Goal: Information Seeking & Learning: Find specific page/section

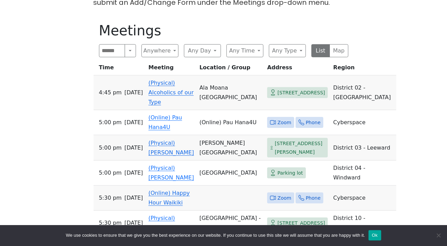
scroll to position [322, 0]
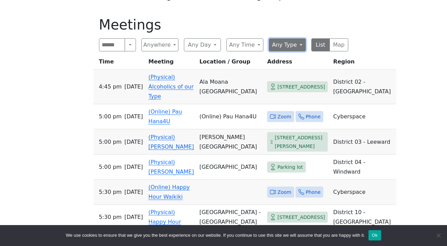
click at [286, 38] on button "Any Type" at bounding box center [287, 44] width 37 height 13
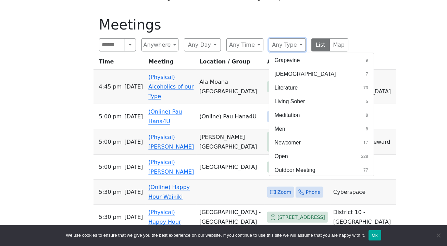
scroll to position [183, 0]
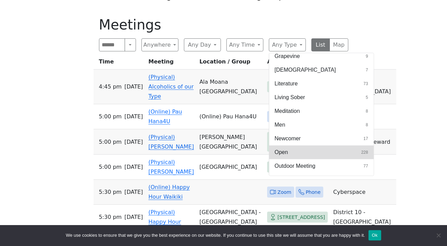
click at [319, 145] on button "Open 228" at bounding box center [321, 152] width 104 height 14
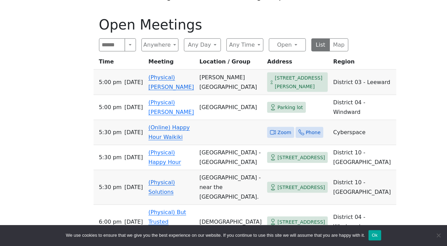
click at [393, 108] on div "Starting Oct 1, the Grapevine Group (Weds, 7:30pm) will meet at St. Clements on…" at bounding box center [223, 108] width 402 height 477
click at [61, 107] on div "Starting Oct 1, the Grapevine Group (Weds, 7:30pm) will meet at St. Clements on…" at bounding box center [223, 108] width 402 height 477
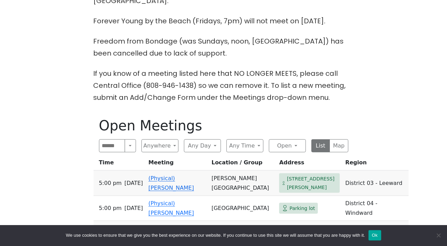
scroll to position [236, 0]
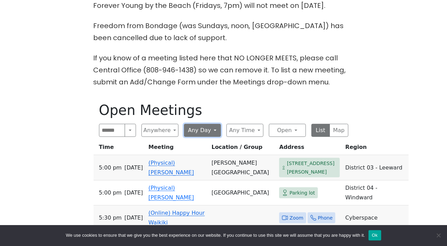
click at [206, 124] on button "Any Day" at bounding box center [202, 130] width 37 height 13
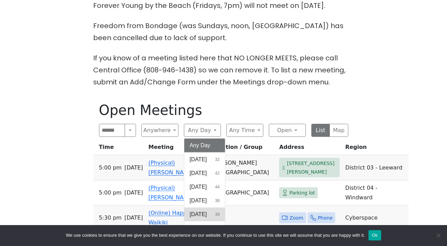
click at [215, 207] on button "Thursday 39" at bounding box center [204, 214] width 41 height 14
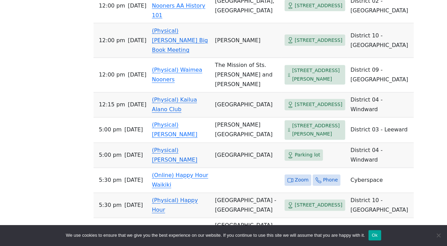
scroll to position [792, 0]
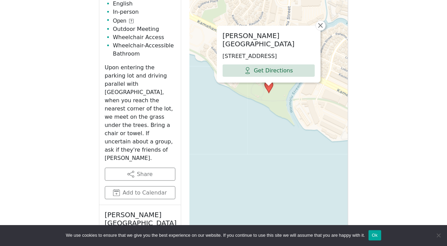
scroll to position [456, 0]
click at [320, 22] on span "×" at bounding box center [320, 26] width 7 height 8
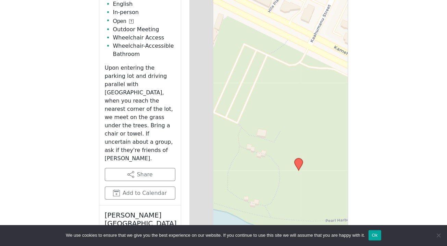
drag, startPoint x: 269, startPoint y: 61, endPoint x: 298, endPoint y: 93, distance: 44.1
click at [298, 93] on div "Leaflet | © OpenStreetMap contributors © CARTO" at bounding box center [268, 87] width 159 height 342
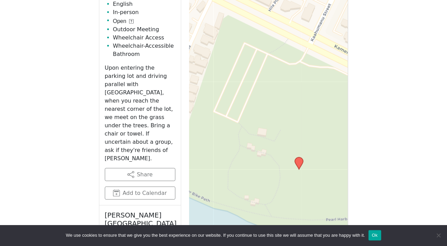
click at [279, 109] on div "Leaflet | © OpenStreetMap contributors © CARTO" at bounding box center [268, 87] width 159 height 342
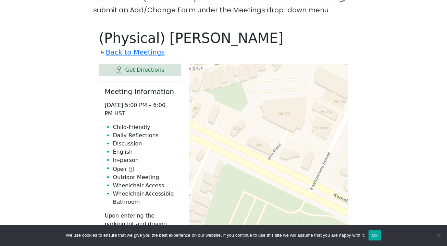
scroll to position [311, 0]
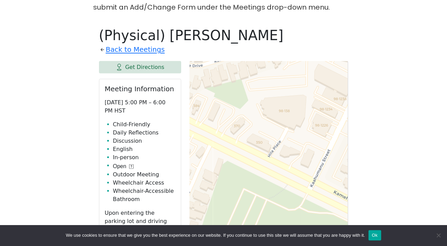
drag, startPoint x: 157, startPoint y: 27, endPoint x: 241, endPoint y: 29, distance: 83.9
click at [241, 29] on h1 "(Physical) [PERSON_NAME]" at bounding box center [223, 35] width 249 height 16
copy h1 "[PERSON_NAME]"
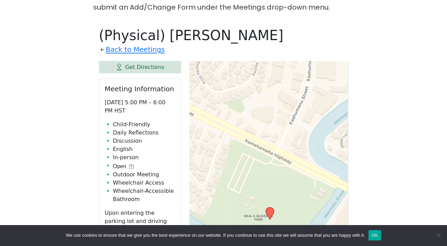
click at [105, 139] on ul "Child-Friendly Daily Reflections Discussion English In-person Open Outdoor Meet…" at bounding box center [140, 161] width 71 height 83
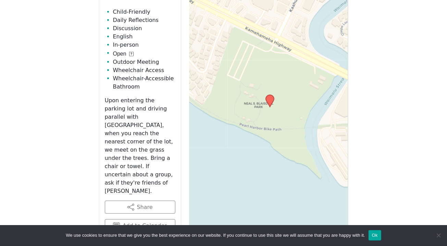
scroll to position [426, 0]
